Goal: Navigation & Orientation: Understand site structure

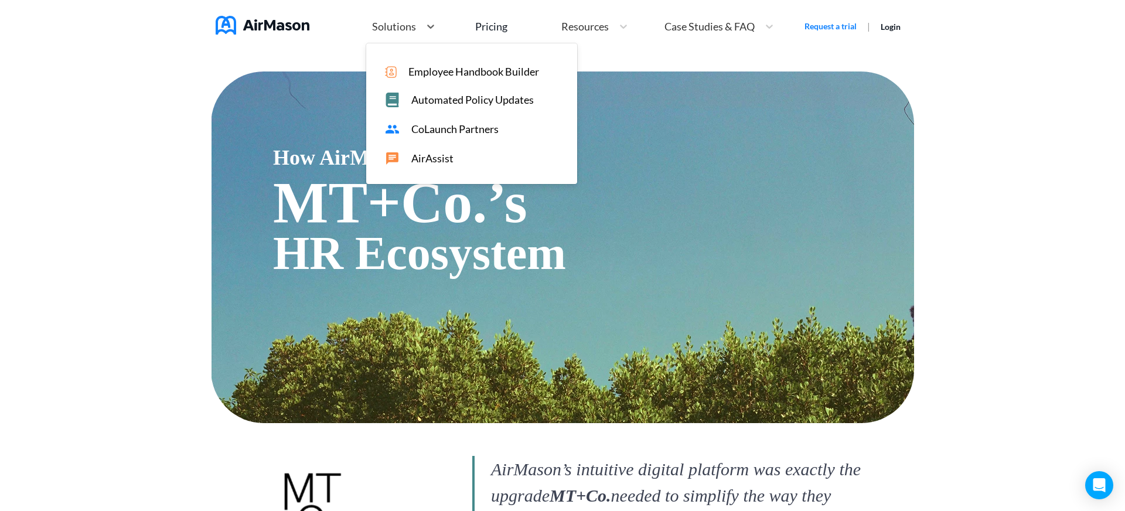
click at [380, 23] on span "Solutions" at bounding box center [394, 26] width 44 height 11
drag, startPoint x: 467, startPoint y: 128, endPoint x: 480, endPoint y: 129, distance: 13.5
click at [467, 128] on span "CoLaunch Partners" at bounding box center [454, 129] width 87 height 12
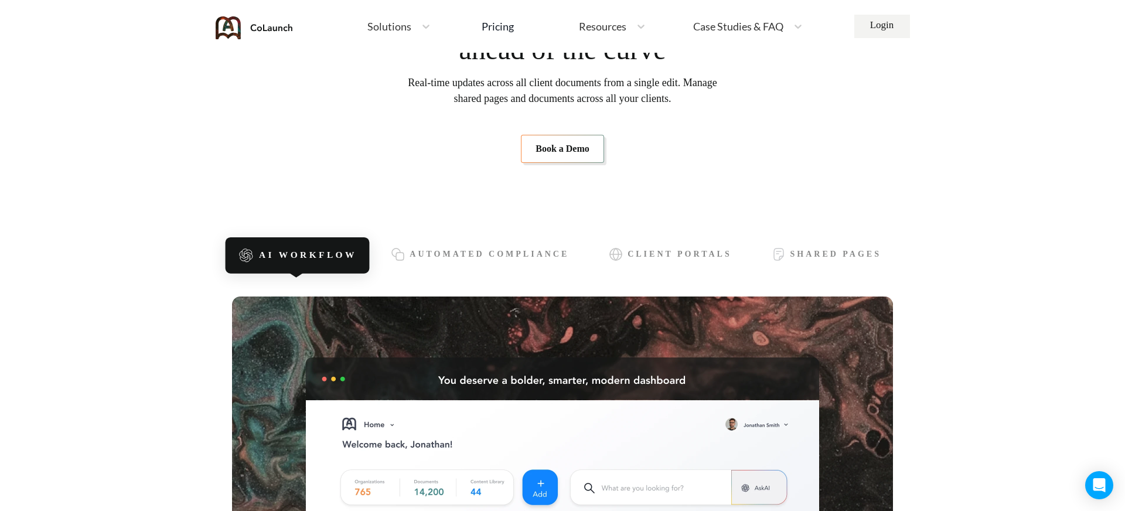
scroll to position [146, 0]
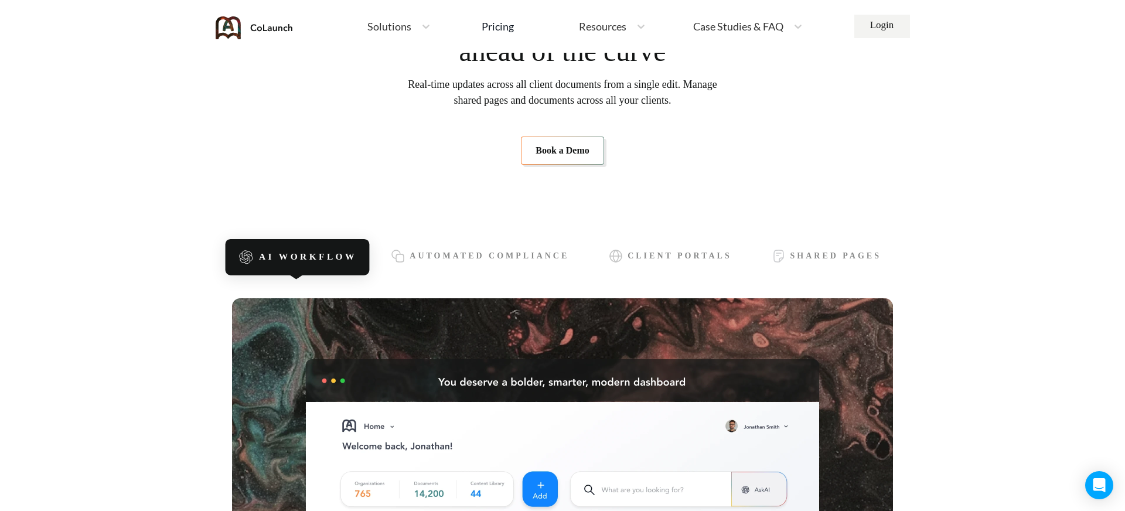
click at [411, 150] on section "AI-Powered Document Management for HR Consultants Stay organized, compliant and…" at bounding box center [562, 73] width 661 height 258
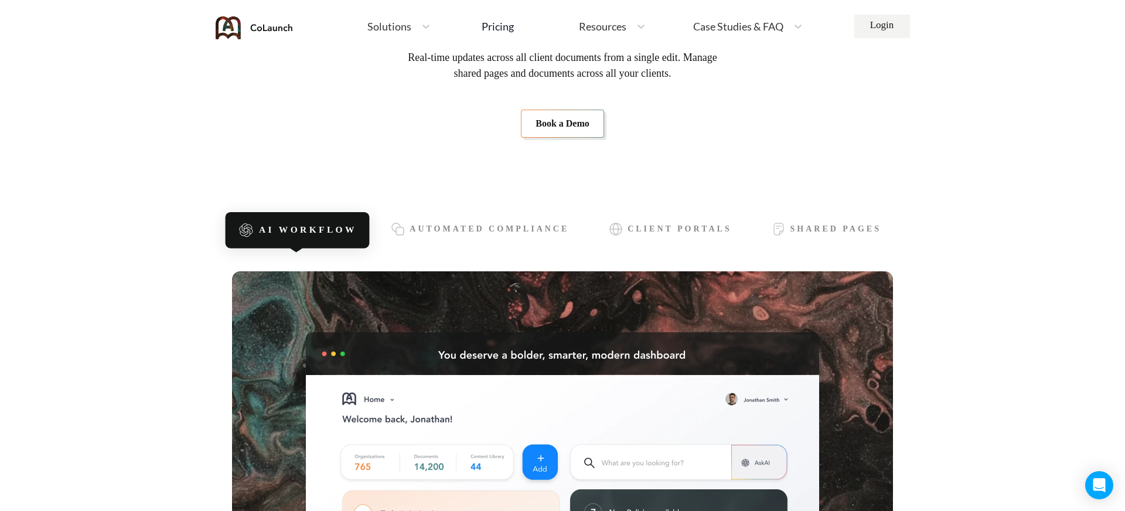
scroll to position [0, 0]
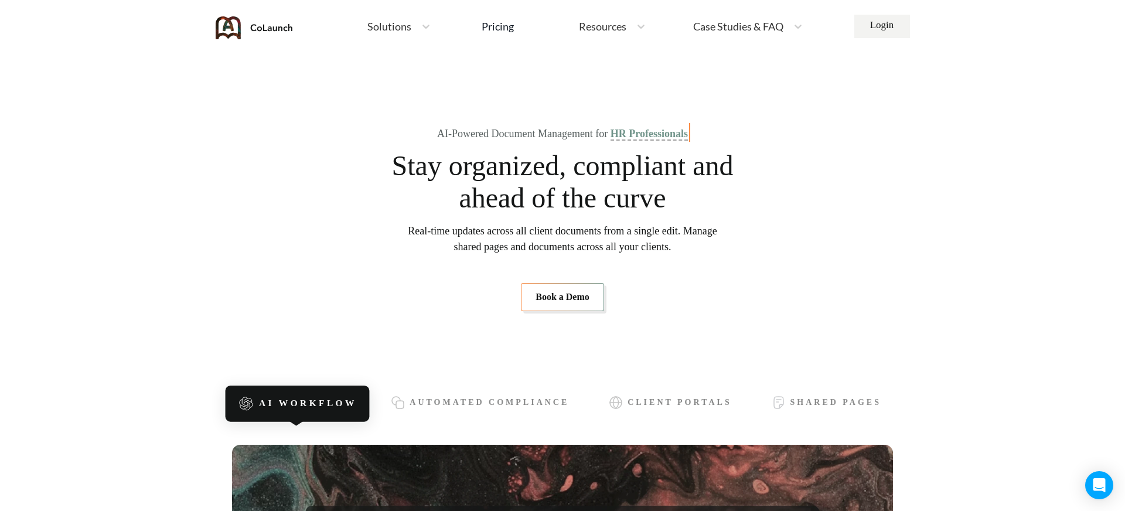
click at [389, 28] on span "Solutions" at bounding box center [389, 26] width 44 height 11
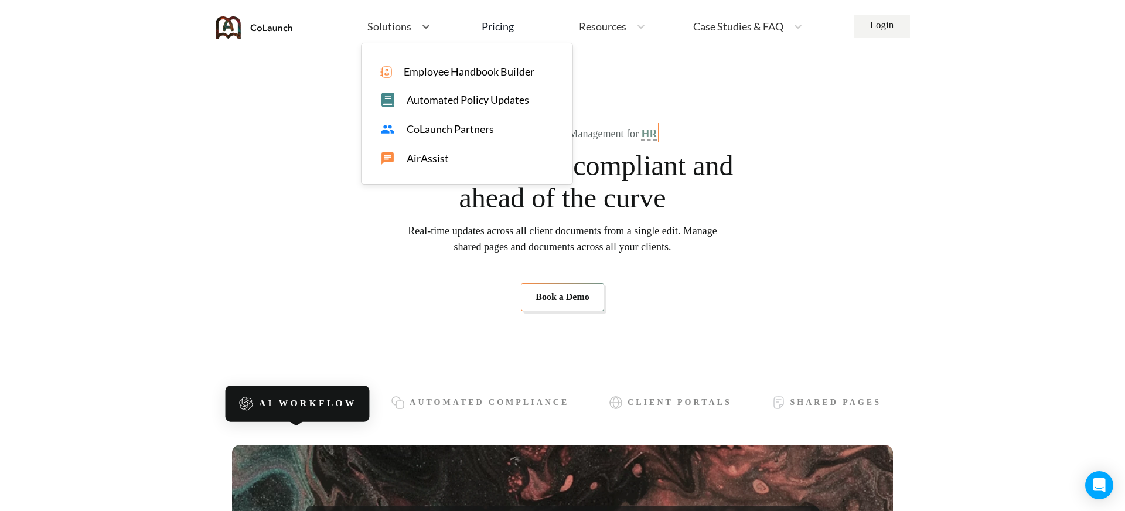
click at [419, 157] on span "AirAssist" at bounding box center [427, 158] width 42 height 12
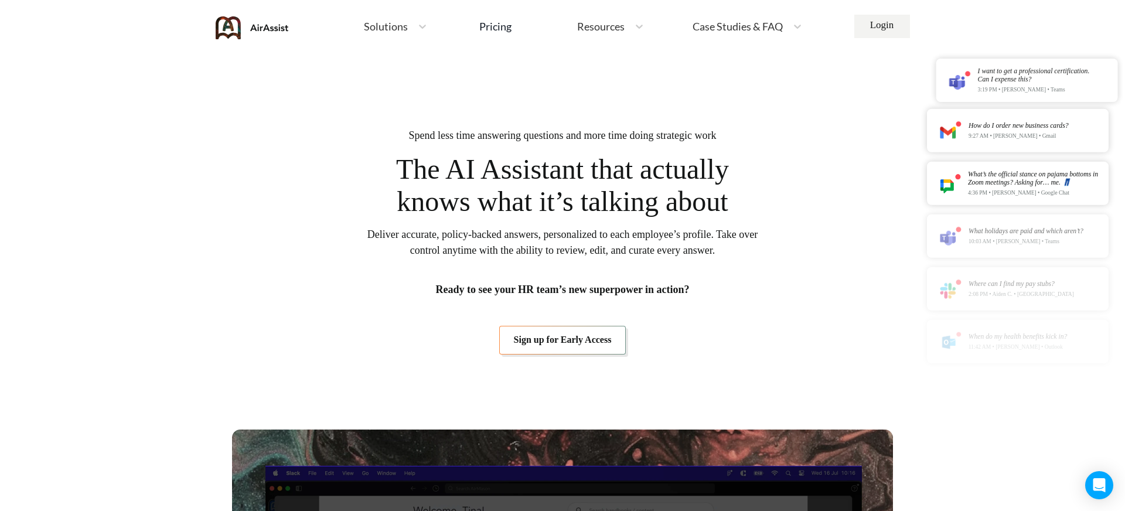
click at [580, 29] on span "Resources" at bounding box center [600, 26] width 47 height 11
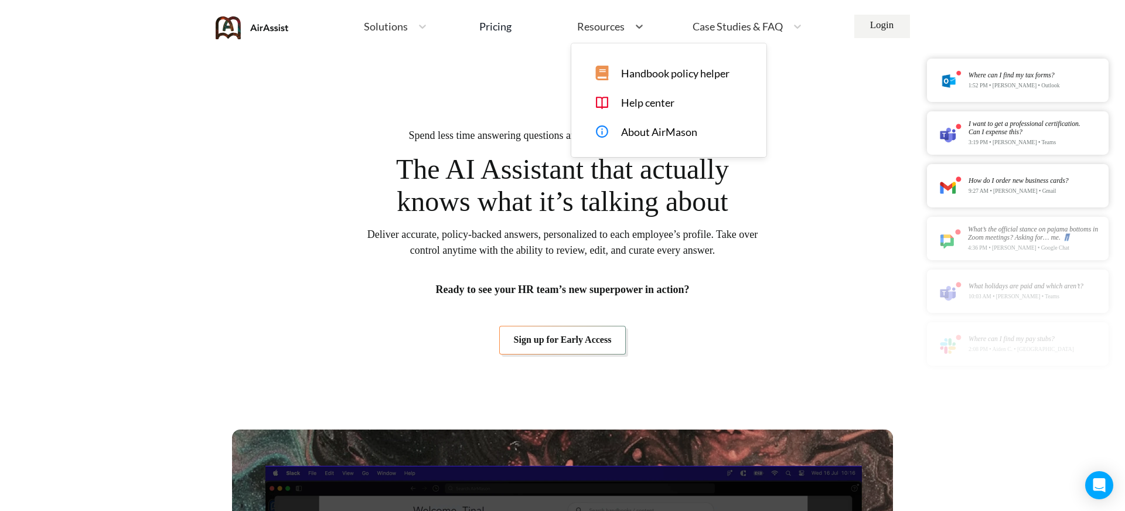
click at [710, 22] on span "Case Studies & FAQ" at bounding box center [737, 26] width 90 height 11
click at [742, 98] on span "FAQ" at bounding box center [746, 100] width 21 height 12
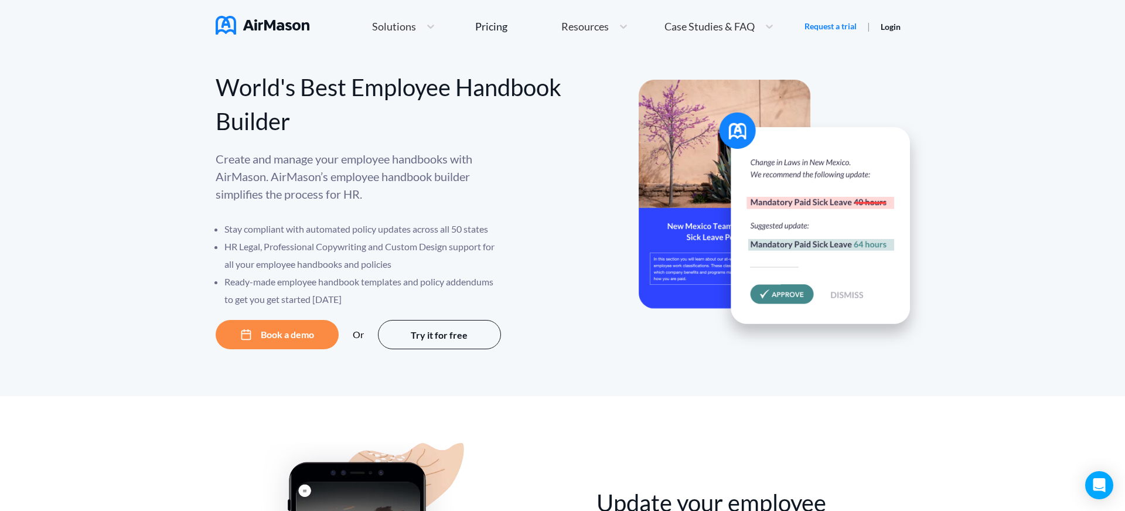
scroll to position [6, 0]
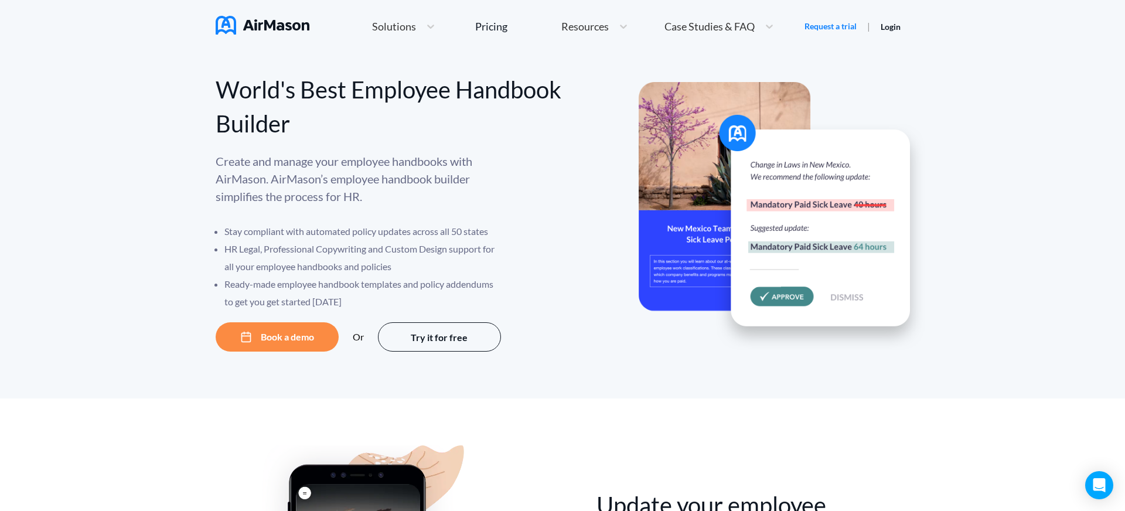
click at [600, 141] on div "World's Best Employee Handbook Builder Create and manage your employee handbook…" at bounding box center [563, 205] width 694 height 293
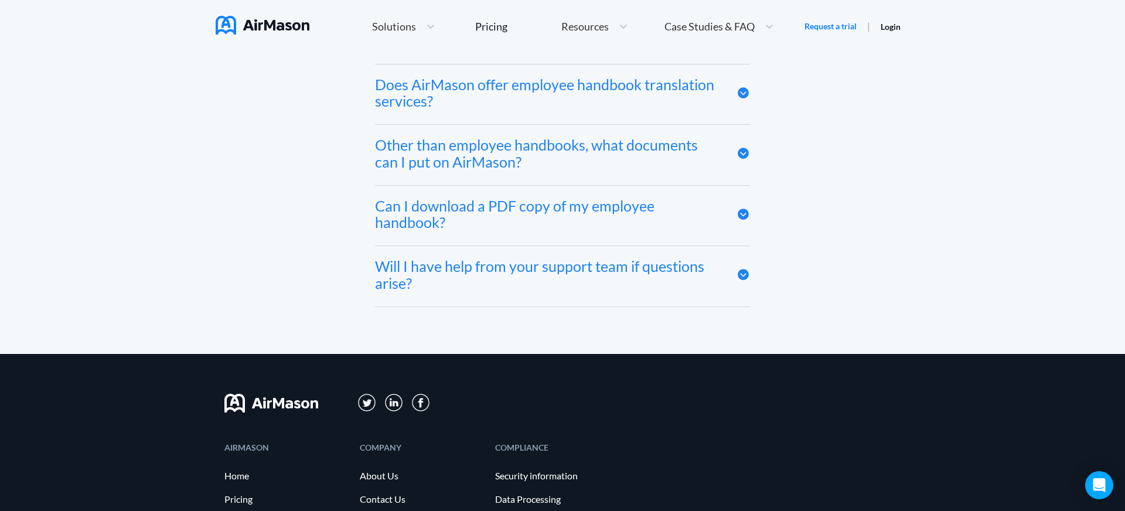
scroll to position [6513, 0]
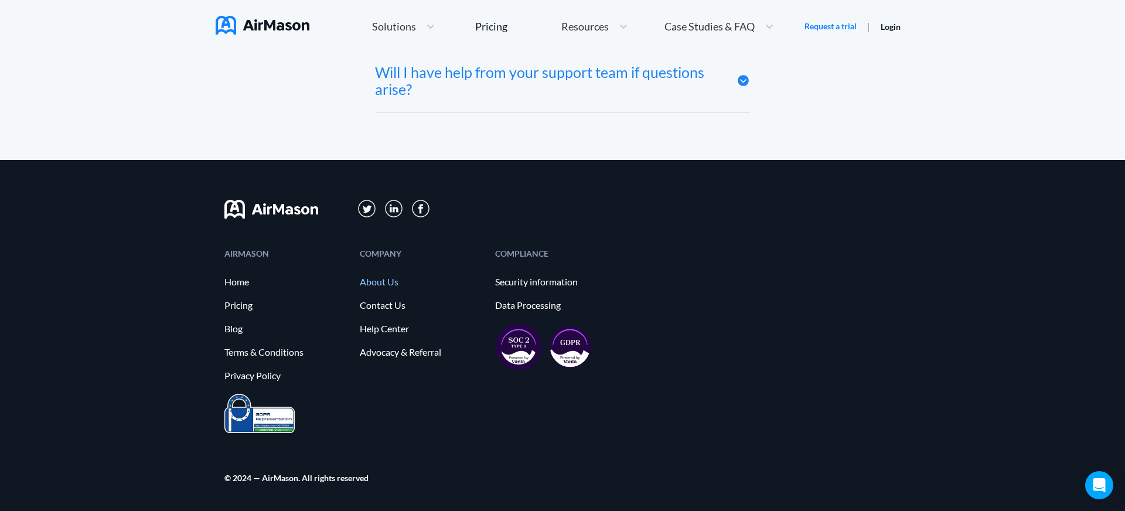
click at [382, 281] on link "About Us" at bounding box center [422, 281] width 124 height 11
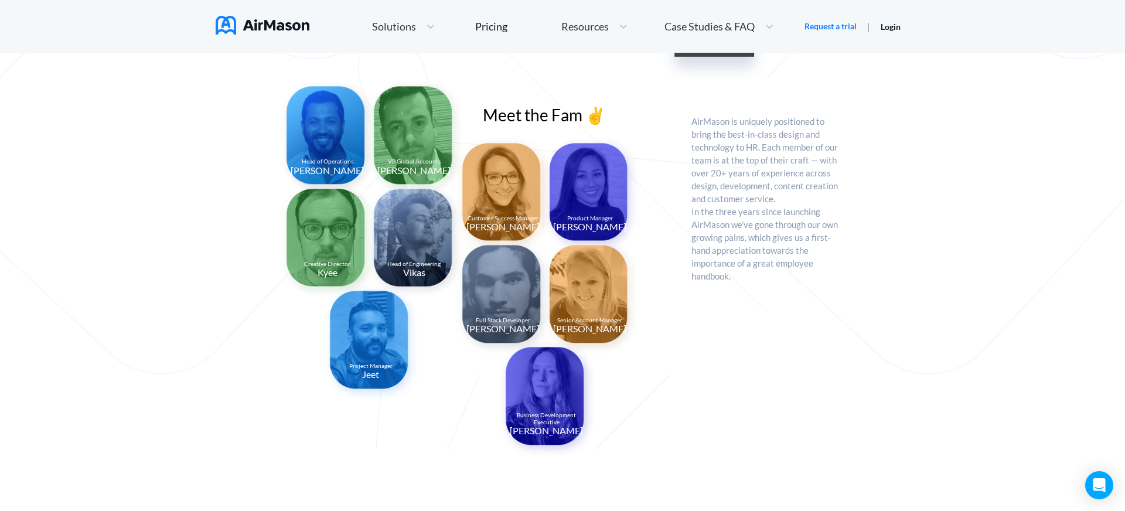
scroll to position [863, 0]
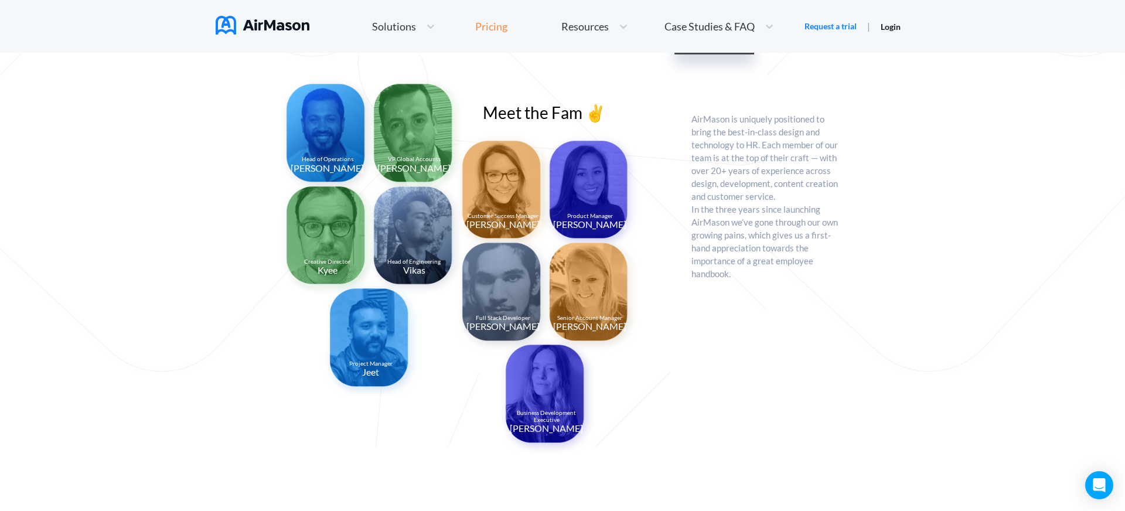
click at [484, 27] on div "Pricing" at bounding box center [491, 26] width 32 height 11
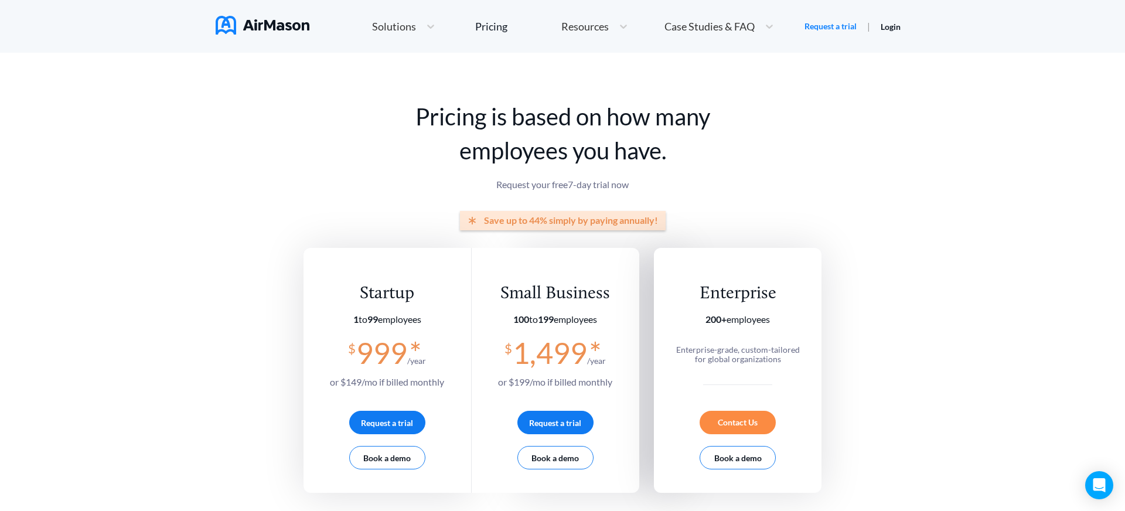
click at [605, 33] on div "Resources" at bounding box center [583, 26] width 57 height 15
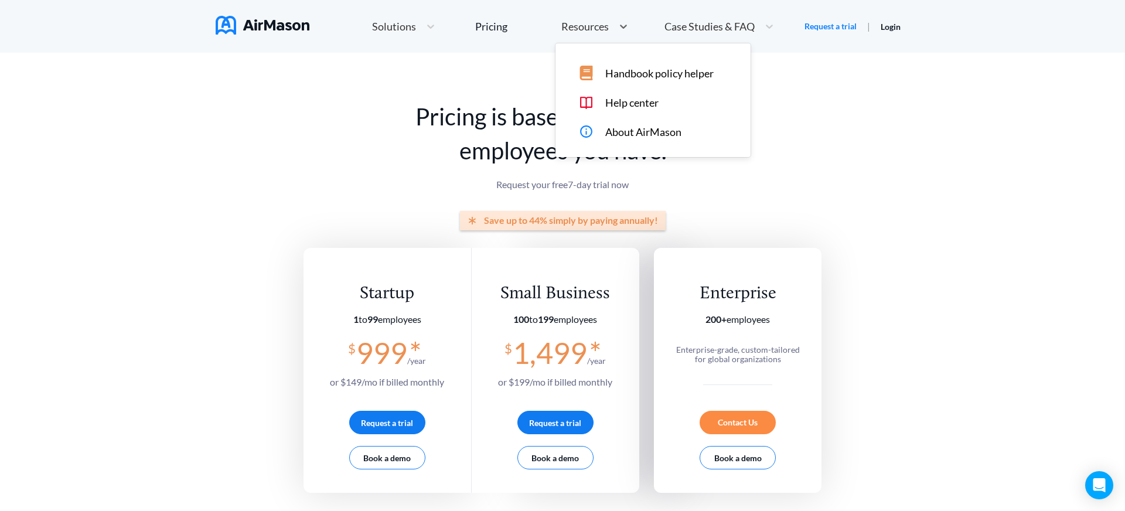
click at [381, 23] on span "Solutions" at bounding box center [394, 26] width 44 height 11
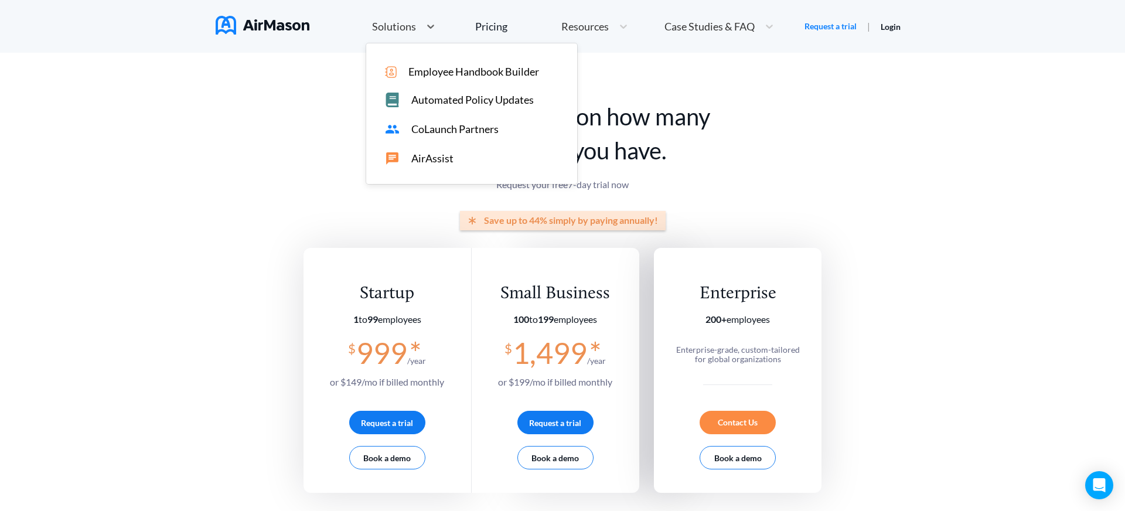
drag, startPoint x: 449, startPoint y: 74, endPoint x: 450, endPoint y: 67, distance: 7.6
click at [450, 68] on span "Employee Handbook Builder" at bounding box center [473, 72] width 131 height 12
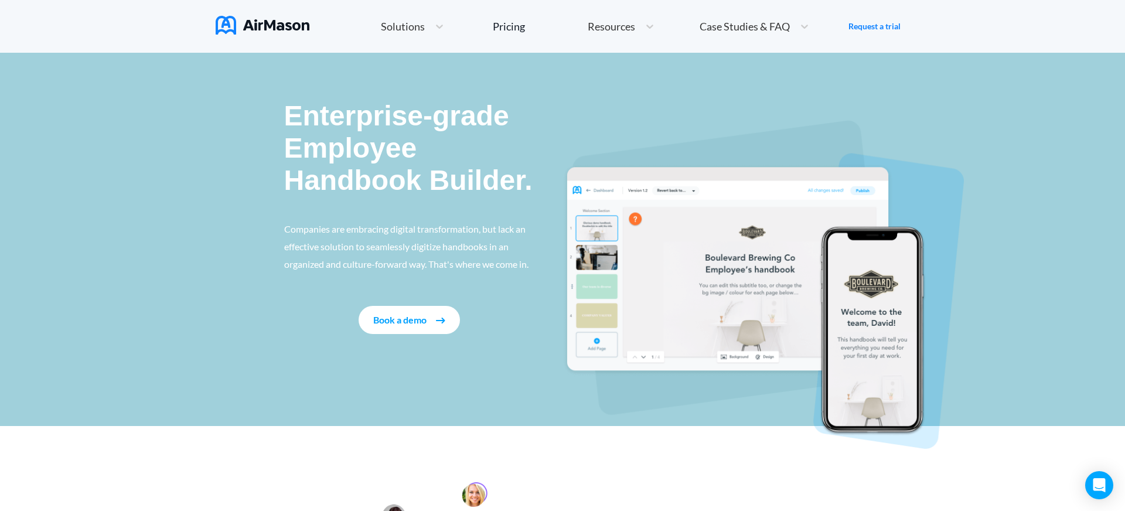
scroll to position [2, 0]
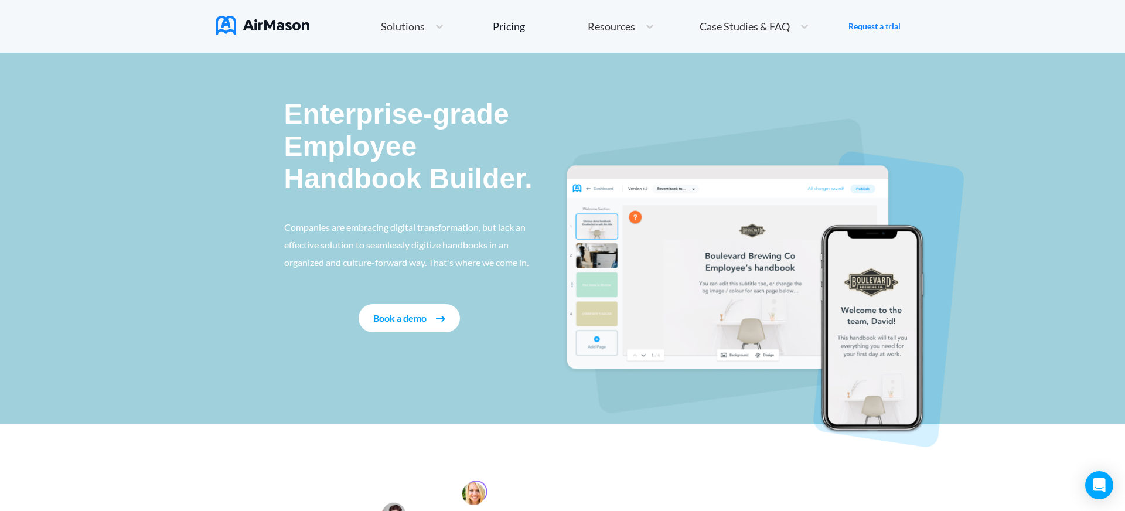
click at [247, 154] on div "Enterprise-grade Employee Handbook Builder. Companies are embracing digital tra…" at bounding box center [562, 237] width 1125 height 373
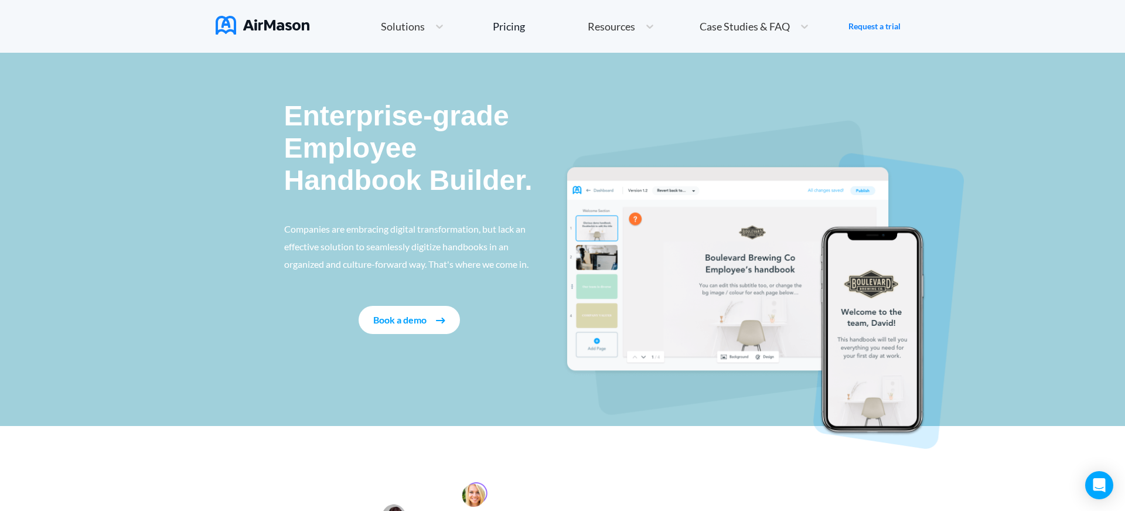
click at [466, 299] on div "Enterprise-grade Employee Handbook Builder. Companies are embracing digital tra…" at bounding box center [423, 217] width 279 height 234
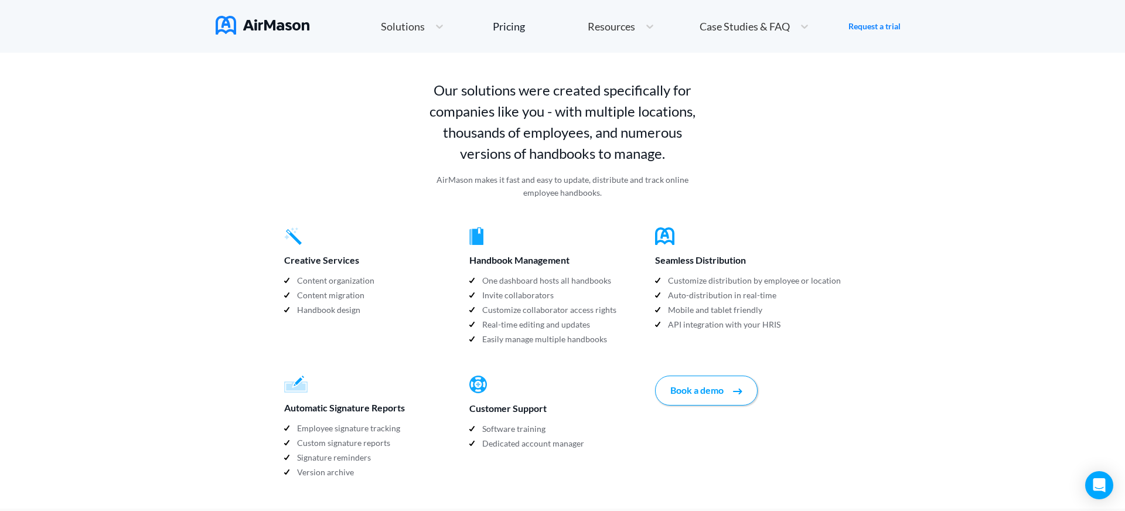
scroll to position [1072, 0]
drag, startPoint x: 78, startPoint y: 37, endPoint x: 21, endPoint y: 44, distance: 57.8
click at [75, 39] on div "Home Employee Handbook Builder Automated Policy Updates Solutions Pricing About…" at bounding box center [562, 26] width 1125 height 53
